Goal: Share content

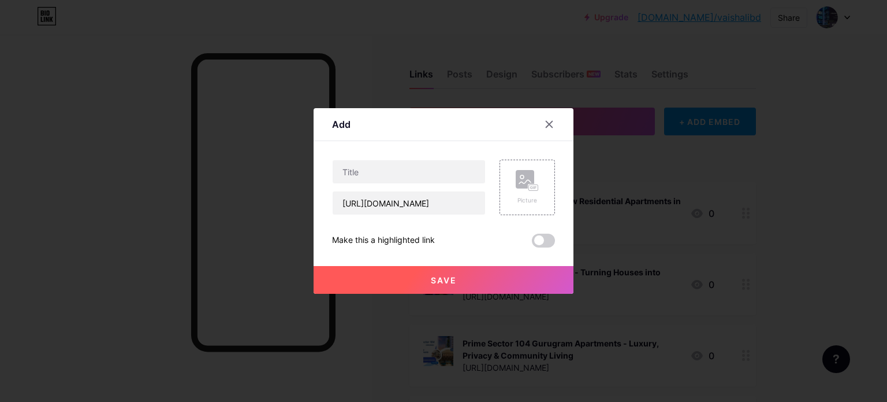
click at [414, 155] on div "Content YouTube Play YouTube video without leaving your page. ADD Vimeo Play Vi…" at bounding box center [443, 194] width 223 height 106
click at [391, 173] on input "text" at bounding box center [409, 171] width 153 height 23
paste input "Keystone Lokhandwala | Upcoming Residential Projects In [GEOGRAPHIC_DATA]"
type input "Keystone Lokhandwala | Upcoming Residential Projects In [GEOGRAPHIC_DATA]"
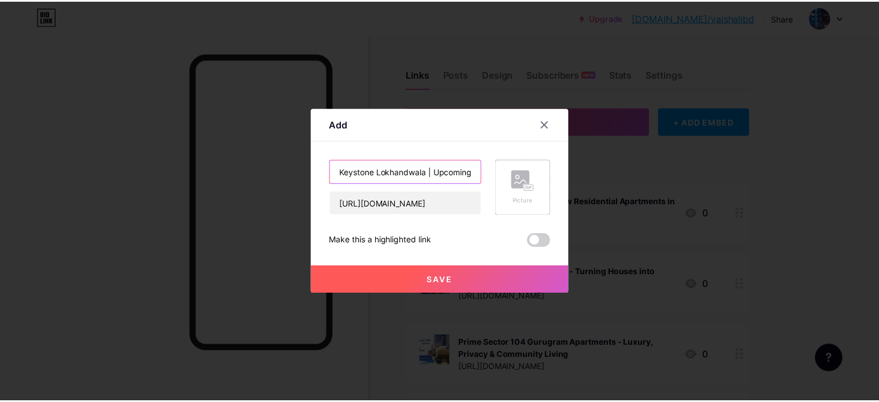
scroll to position [0, 120]
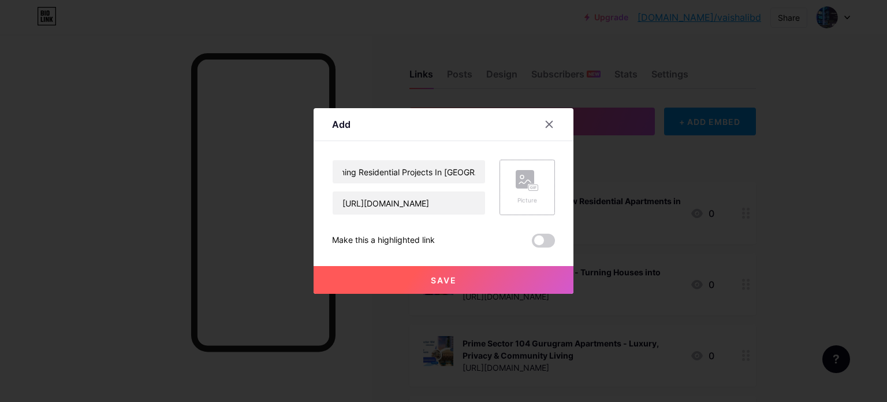
click at [516, 187] on rect at bounding box center [525, 179] width 18 height 18
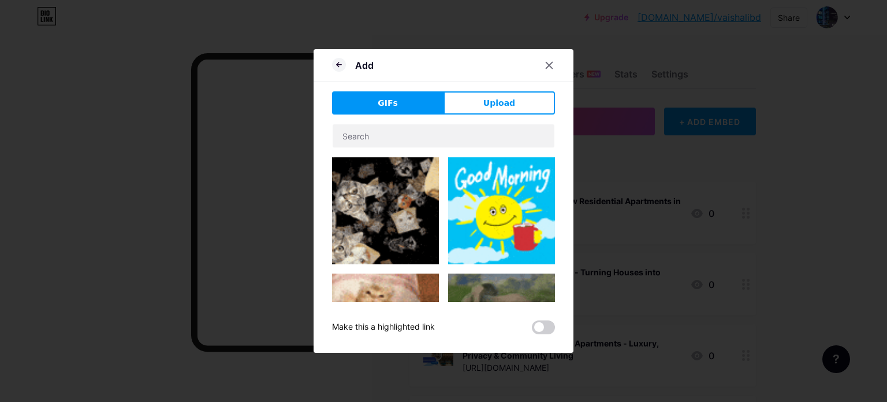
click at [503, 99] on span "Upload" at bounding box center [500, 103] width 32 height 12
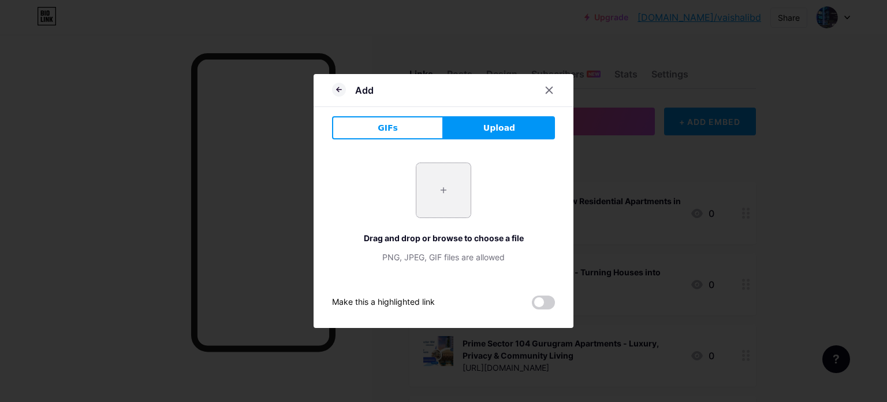
click at [444, 193] on input "file" at bounding box center [444, 190] width 54 height 54
type input "C:\fakepath\2.jpg"
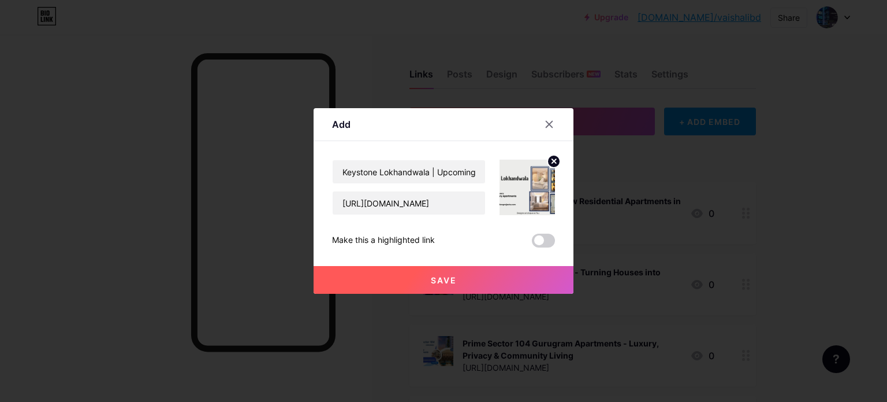
click at [440, 277] on span "Save" at bounding box center [444, 280] width 26 height 10
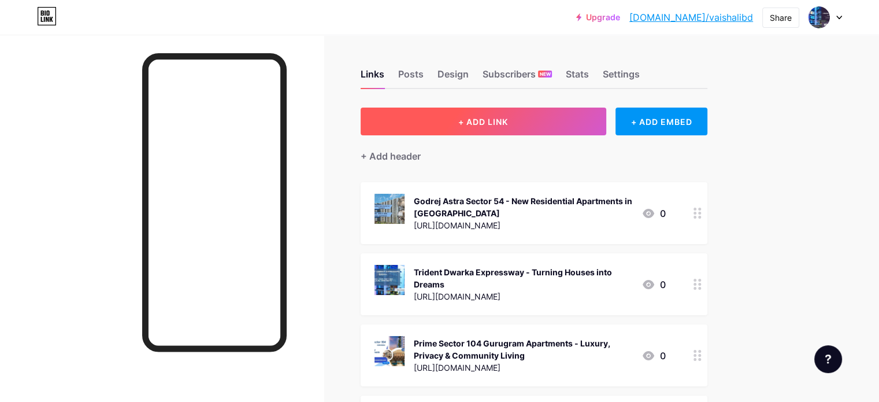
click at [508, 125] on span "+ ADD LINK" at bounding box center [483, 122] width 50 height 10
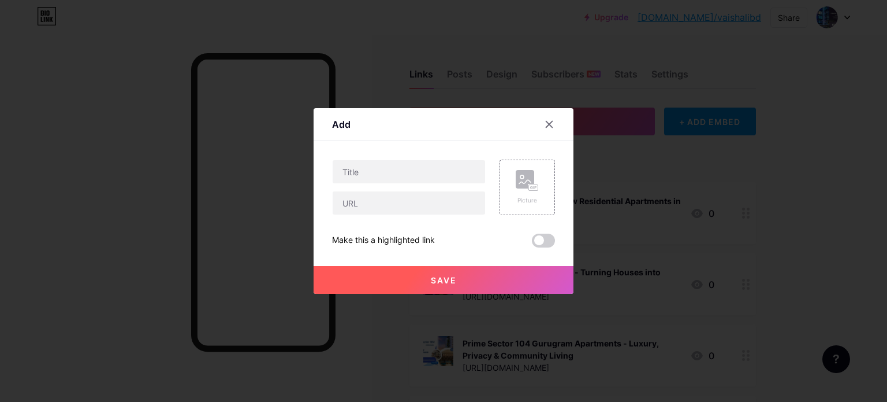
click at [551, 124] on div at bounding box center [549, 124] width 21 height 21
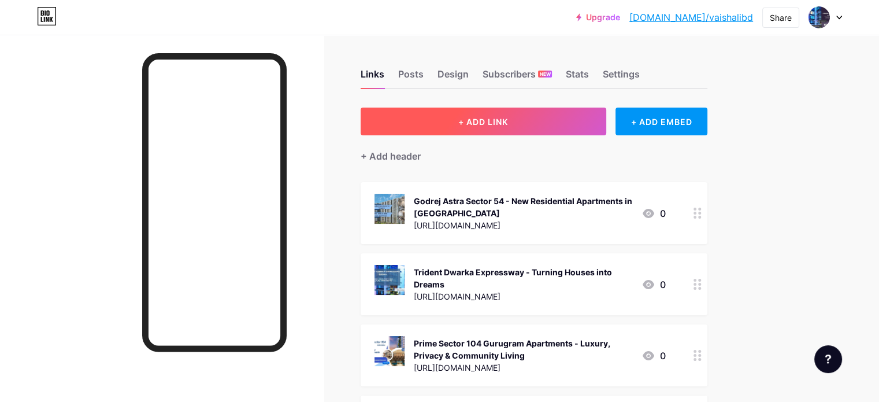
click at [508, 123] on span "+ ADD LINK" at bounding box center [483, 122] width 50 height 10
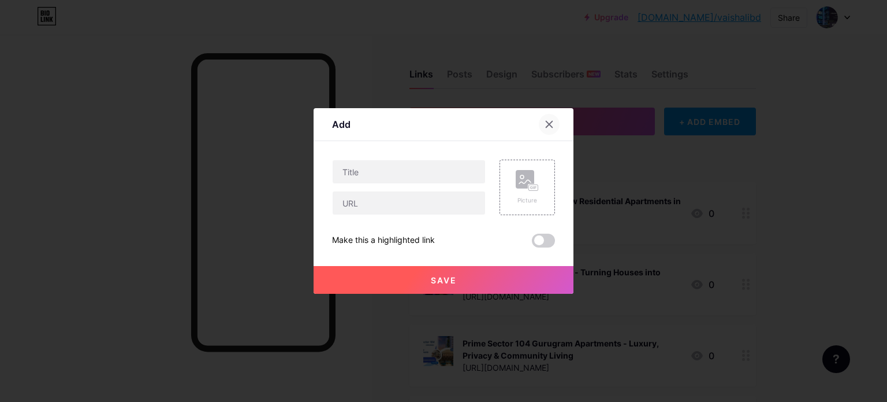
click at [548, 124] on icon at bounding box center [549, 124] width 9 height 9
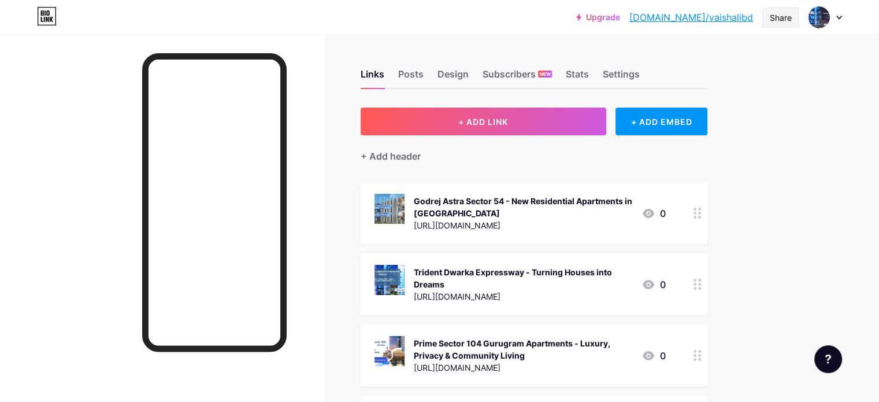
click at [781, 18] on div "Share" at bounding box center [781, 18] width 22 height 12
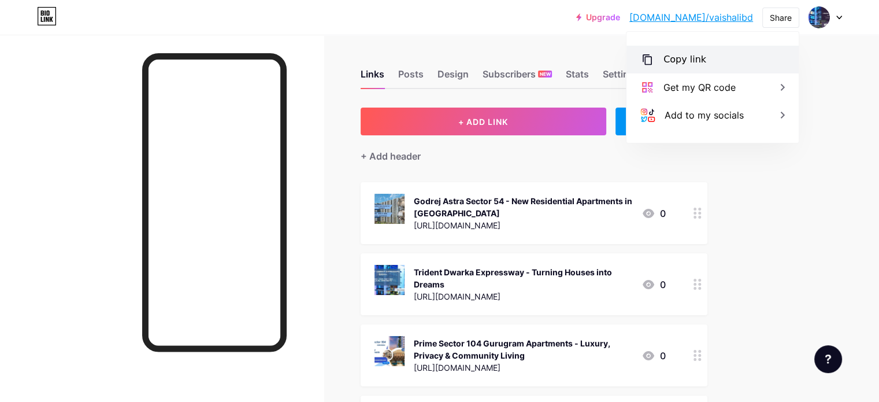
click at [695, 64] on div "Copy link" at bounding box center [684, 60] width 43 height 14
